Goal: Task Accomplishment & Management: Use online tool/utility

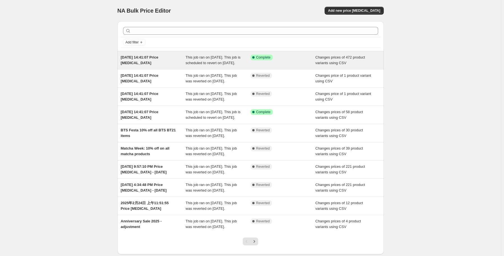
click at [296, 66] on div "Success Complete Complete" at bounding box center [282, 60] width 65 height 11
click at [315, 66] on div "Success Complete Complete" at bounding box center [282, 60] width 65 height 11
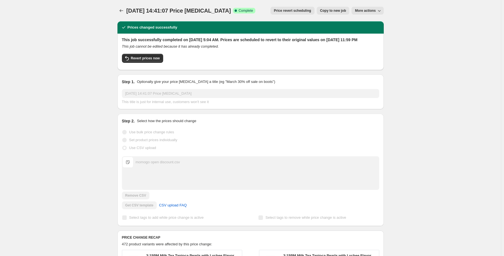
click at [371, 11] on span "More actions" at bounding box center [365, 10] width 21 height 4
